Goal: Task Accomplishment & Management: Use online tool/utility

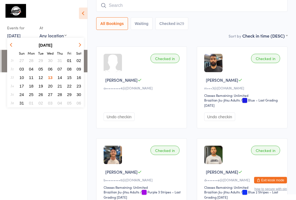
click at [63, 75] on button "14" at bounding box center [60, 77] width 8 height 7
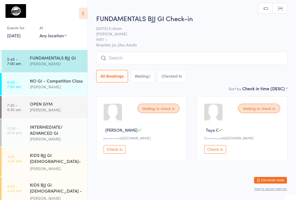
click at [54, 56] on div "FUNDAMENTALS BJJ GI" at bounding box center [56, 57] width 53 height 6
click at [157, 53] on input "search" at bounding box center [191, 58] width 191 height 13
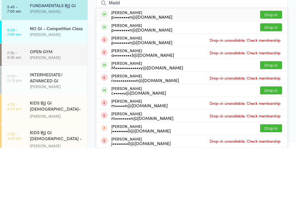
type input "Madd"
click at [274, 113] on button "Drop in" at bounding box center [271, 117] width 22 height 8
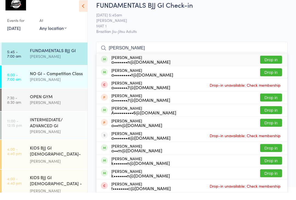
type input "[PERSON_NAME]"
click at [177, 61] on div "[PERSON_NAME] a•••••••n@[DOMAIN_NAME] Drop in" at bounding box center [191, 67] width 191 height 13
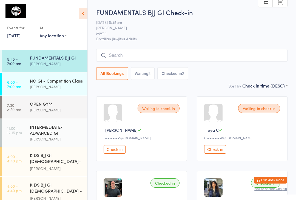
click at [22, 58] on link "5:45 - 7:00 am FUNDAMENTALS BJJ GI [PERSON_NAME]" at bounding box center [45, 61] width 86 height 22
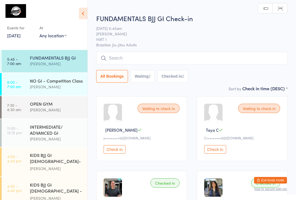
click at [123, 56] on input "search" at bounding box center [191, 58] width 191 height 13
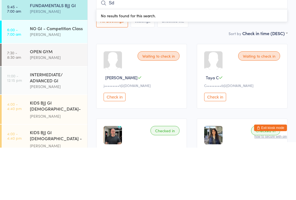
type input "S"
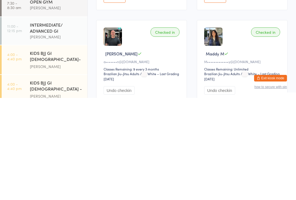
scroll to position [49, 0]
click at [199, 122] on div "Checked in Maddy M M•••••••••••••y@[DOMAIN_NAME] Classes Remaining: Unlimited B…" at bounding box center [242, 163] width 91 height 82
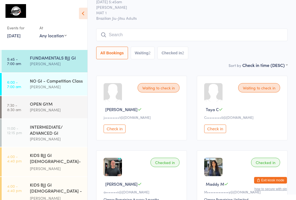
scroll to position [0, 0]
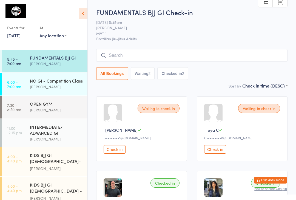
click at [169, 51] on input "search" at bounding box center [191, 55] width 191 height 13
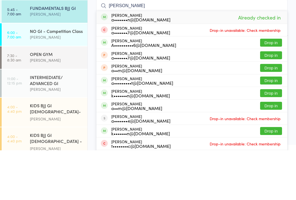
type input "[PERSON_NAME]"
click at [273, 88] on button "Drop in" at bounding box center [271, 92] width 22 height 8
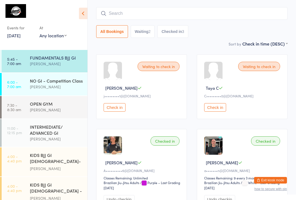
scroll to position [42, 0]
type input "E"
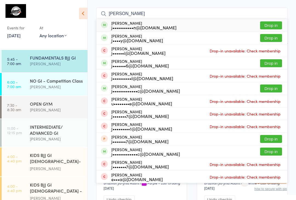
type input "[PERSON_NAME]"
click at [272, 28] on button "Drop in" at bounding box center [271, 25] width 22 height 8
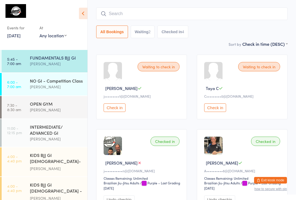
click at [125, 19] on input "search" at bounding box center [191, 13] width 191 height 13
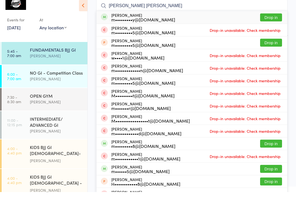
type input "[PERSON_NAME] [PERSON_NAME]"
click at [274, 21] on button "Drop in" at bounding box center [271, 25] width 22 height 8
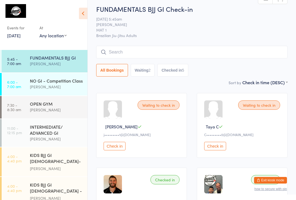
scroll to position [0, 0]
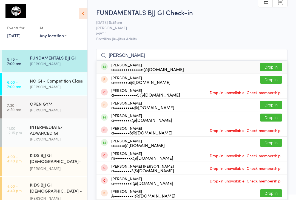
type input "[PERSON_NAME]"
click at [274, 64] on button "Drop in" at bounding box center [271, 67] width 22 height 8
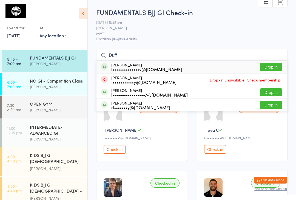
type input "Duff"
click at [276, 64] on button "Drop in" at bounding box center [271, 67] width 22 height 8
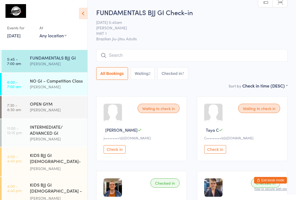
click at [148, 56] on input "search" at bounding box center [191, 55] width 191 height 13
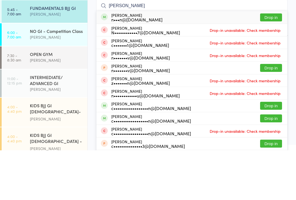
type input "[PERSON_NAME]"
click at [132, 67] on div "n•••n@[DOMAIN_NAME]" at bounding box center [136, 69] width 51 height 4
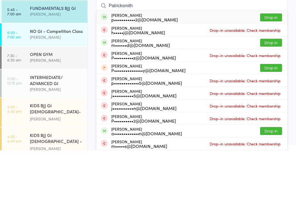
type input "Patricksmith"
click at [269, 63] on button "Drop in" at bounding box center [271, 67] width 22 height 8
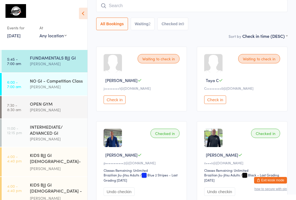
click at [130, 9] on input "search" at bounding box center [191, 5] width 191 height 13
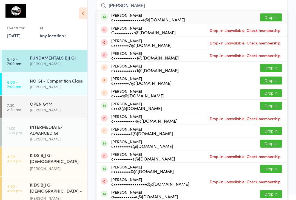
type input "[PERSON_NAME]"
click at [274, 17] on button "Drop in" at bounding box center [271, 18] width 22 height 8
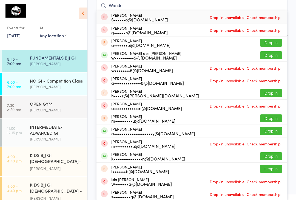
type input "Wander"
click at [269, 55] on button "Drop in" at bounding box center [271, 55] width 22 height 8
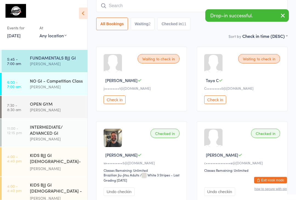
click at [40, 61] on div "[PERSON_NAME]" at bounding box center [56, 64] width 53 height 6
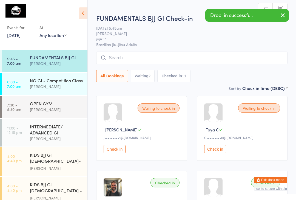
scroll to position [0, 0]
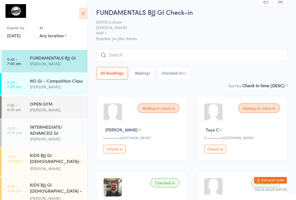
click at [128, 50] on input "search" at bounding box center [191, 55] width 191 height 13
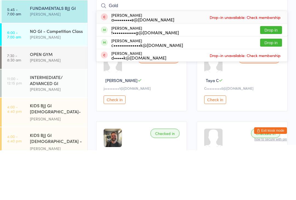
type input "Gold"
click at [268, 76] on button "Drop in" at bounding box center [271, 80] width 22 height 8
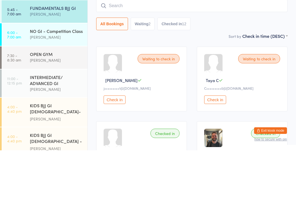
click at [56, 73] on div "NO GI - Competition Class [PERSON_NAME]" at bounding box center [59, 84] width 58 height 22
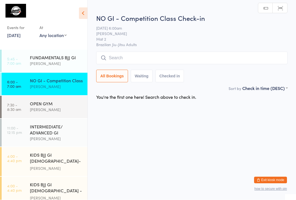
click at [177, 58] on input "search" at bounding box center [191, 58] width 191 height 13
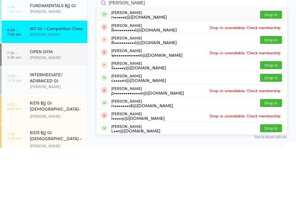
type input "[PERSON_NAME]"
click at [271, 63] on button "Drop in" at bounding box center [271, 67] width 22 height 8
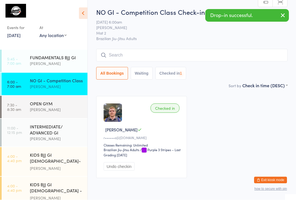
scroll to position [0, 0]
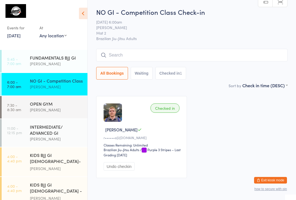
click at [170, 56] on input "search" at bounding box center [191, 55] width 191 height 13
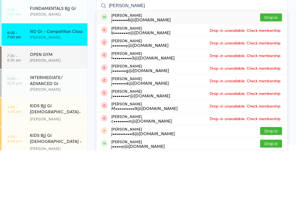
type input "[PERSON_NAME]"
click at [272, 63] on button "Drop in" at bounding box center [271, 67] width 22 height 8
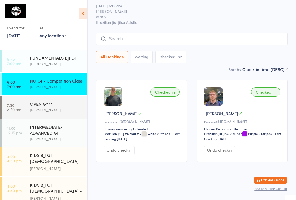
click at [175, 33] on input "search" at bounding box center [191, 39] width 191 height 13
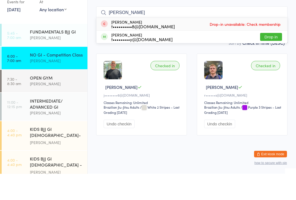
type input "[PERSON_NAME]"
click at [163, 57] on div "[PERSON_NAME] Fraullen t•••••••••y@[DOMAIN_NAME] Drop in" at bounding box center [191, 63] width 191 height 12
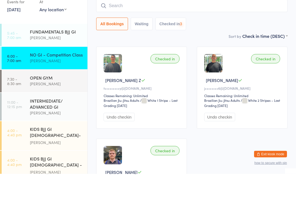
scroll to position [50, 0]
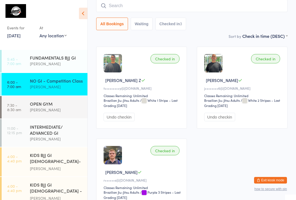
click at [145, 7] on input "search" at bounding box center [191, 5] width 191 height 13
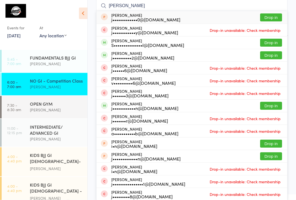
type input "[PERSON_NAME]"
click at [275, 39] on button "Drop in" at bounding box center [271, 43] width 22 height 8
